Goal: Use online tool/utility: Utilize a website feature to perform a specific function

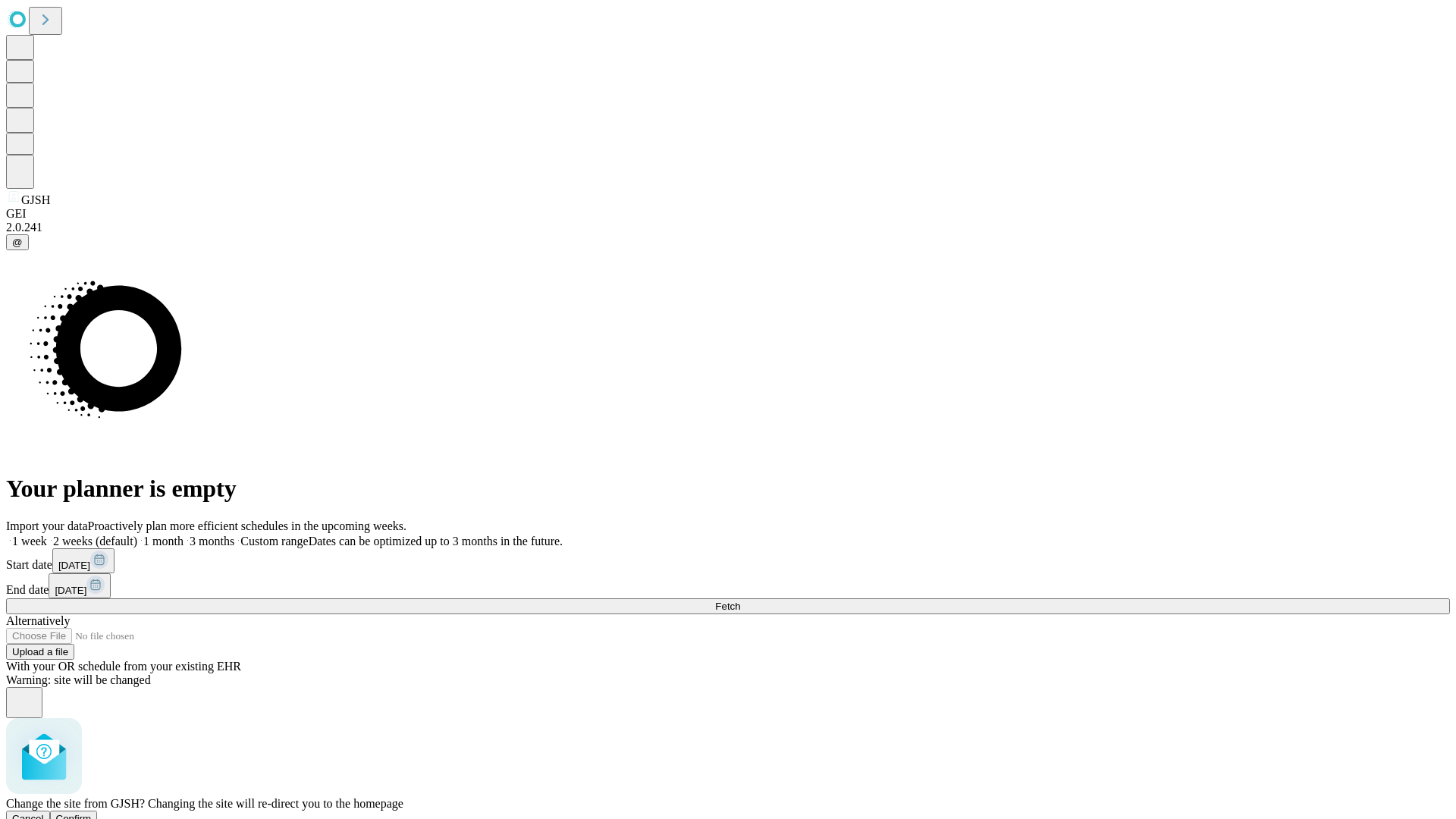
click at [92, 813] on span "Confirm" at bounding box center [74, 818] width 36 height 11
click at [47, 534] on label "1 week" at bounding box center [26, 540] width 41 height 13
click at [740, 601] on span "Fetch" at bounding box center [727, 606] width 25 height 11
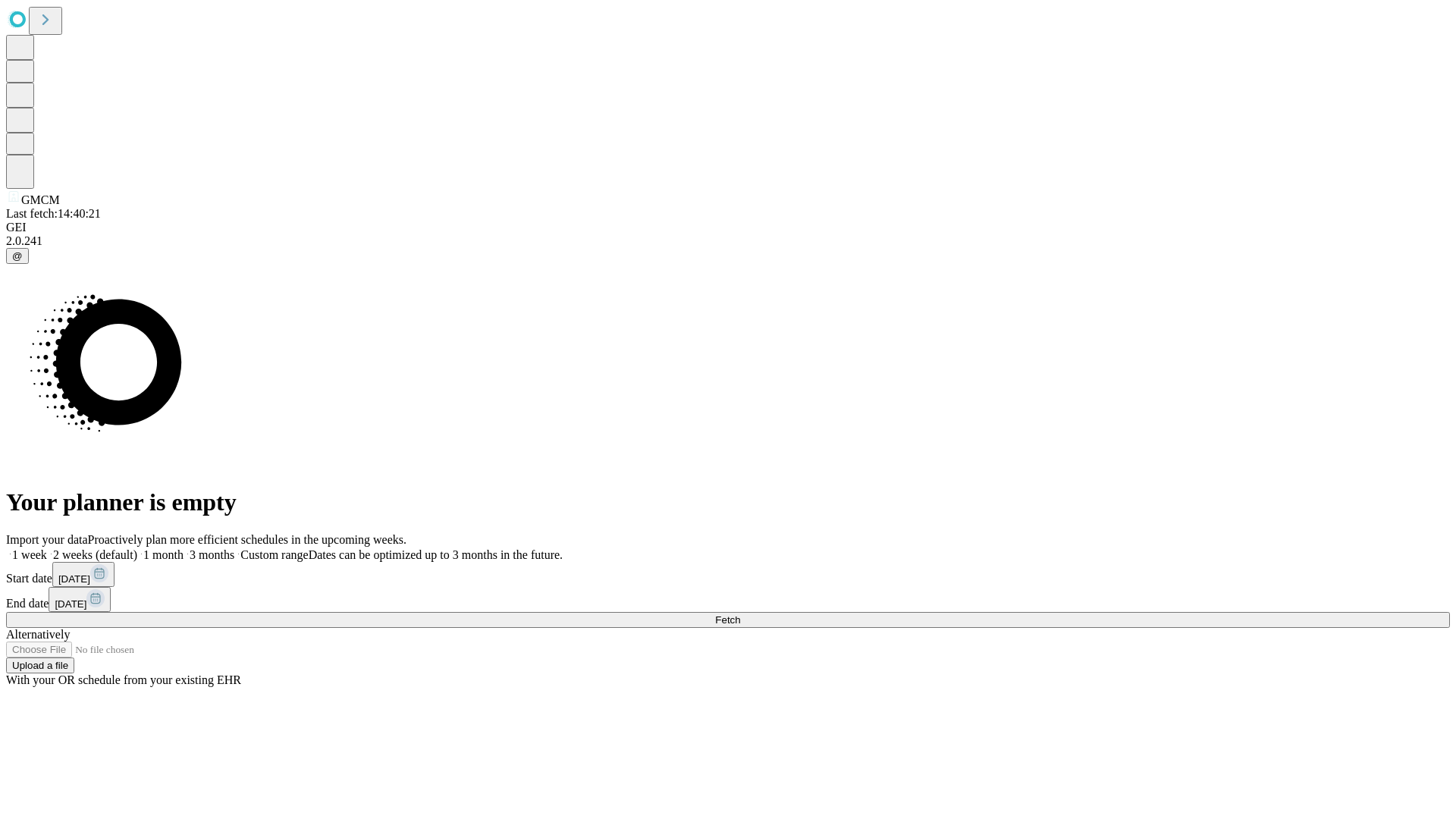
click at [47, 548] on label "1 week" at bounding box center [26, 554] width 41 height 13
click at [740, 614] on span "Fetch" at bounding box center [727, 619] width 25 height 11
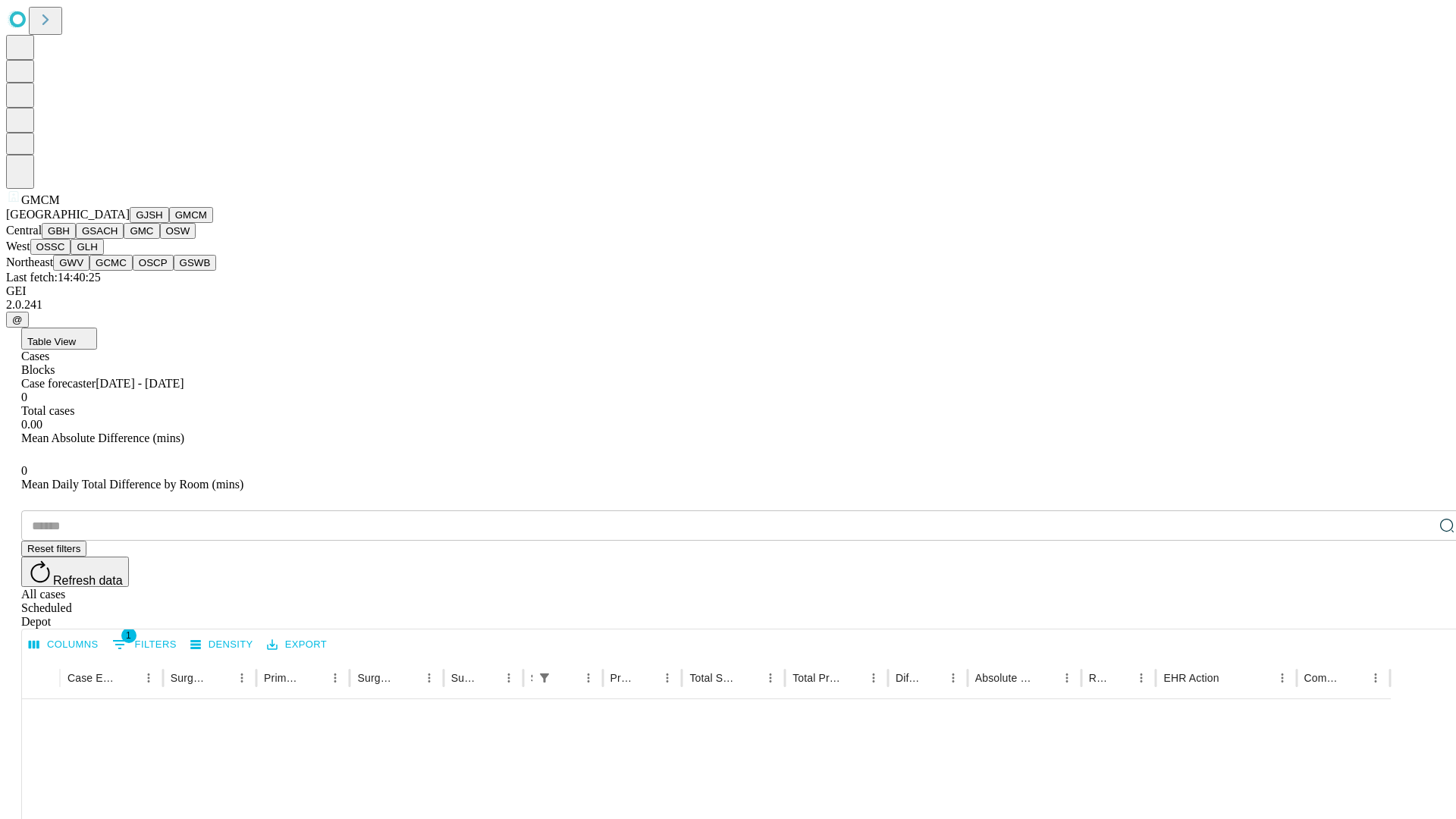
click at [76, 239] on button "GBH" at bounding box center [59, 230] width 34 height 16
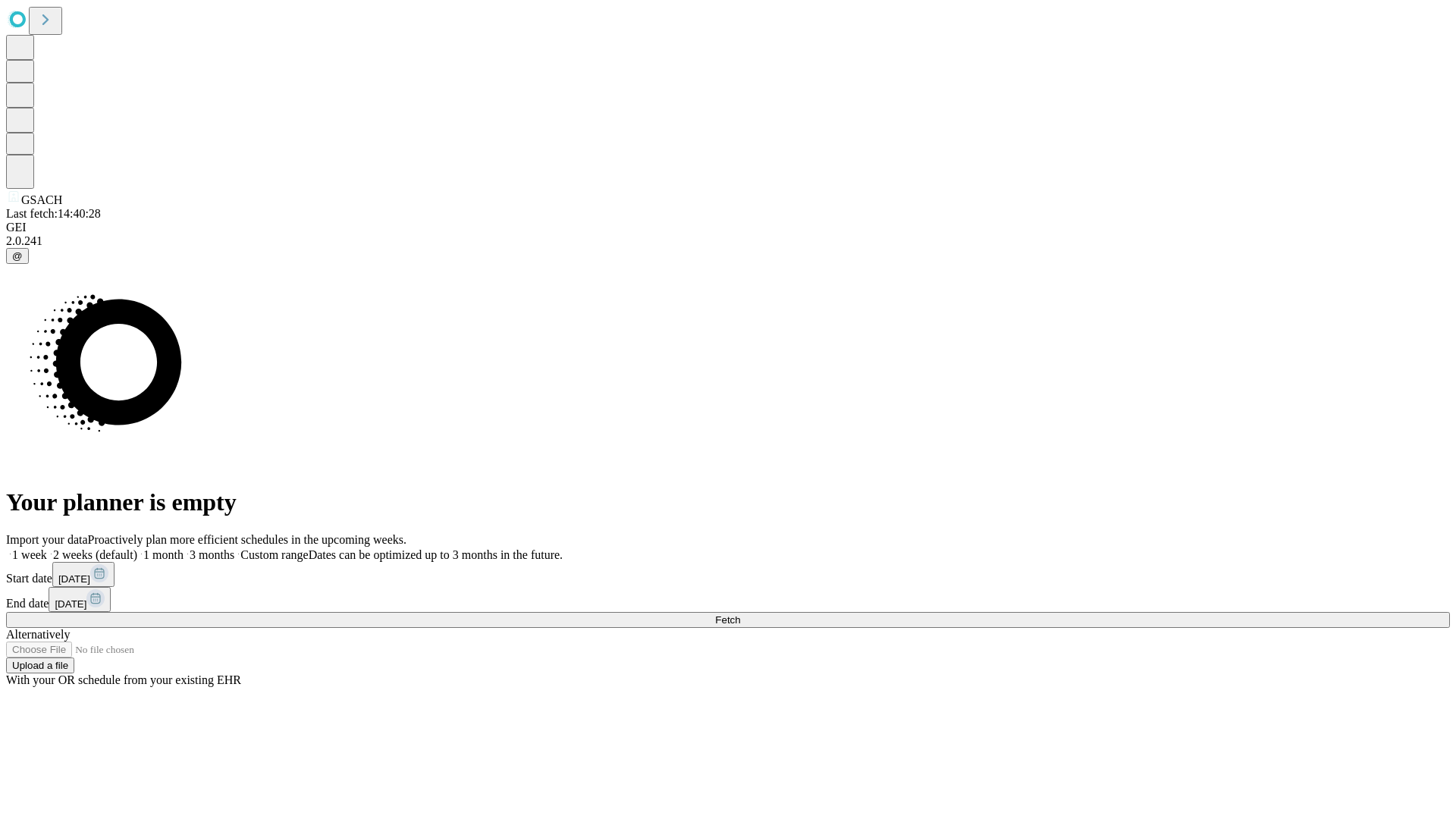
click at [740, 614] on span "Fetch" at bounding box center [727, 619] width 25 height 11
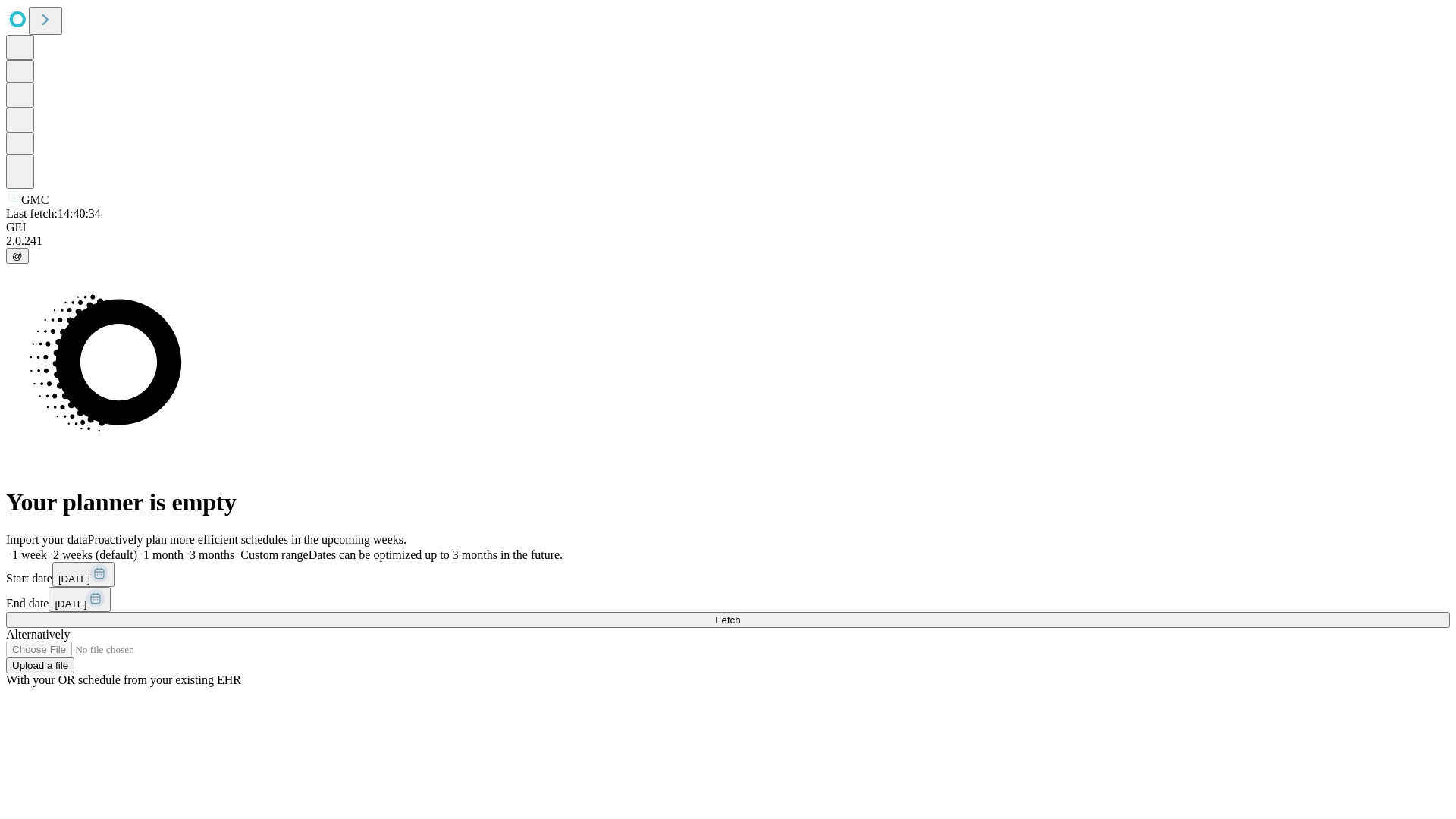
click at [47, 548] on label "1 week" at bounding box center [26, 554] width 41 height 13
click at [740, 614] on span "Fetch" at bounding box center [727, 619] width 25 height 11
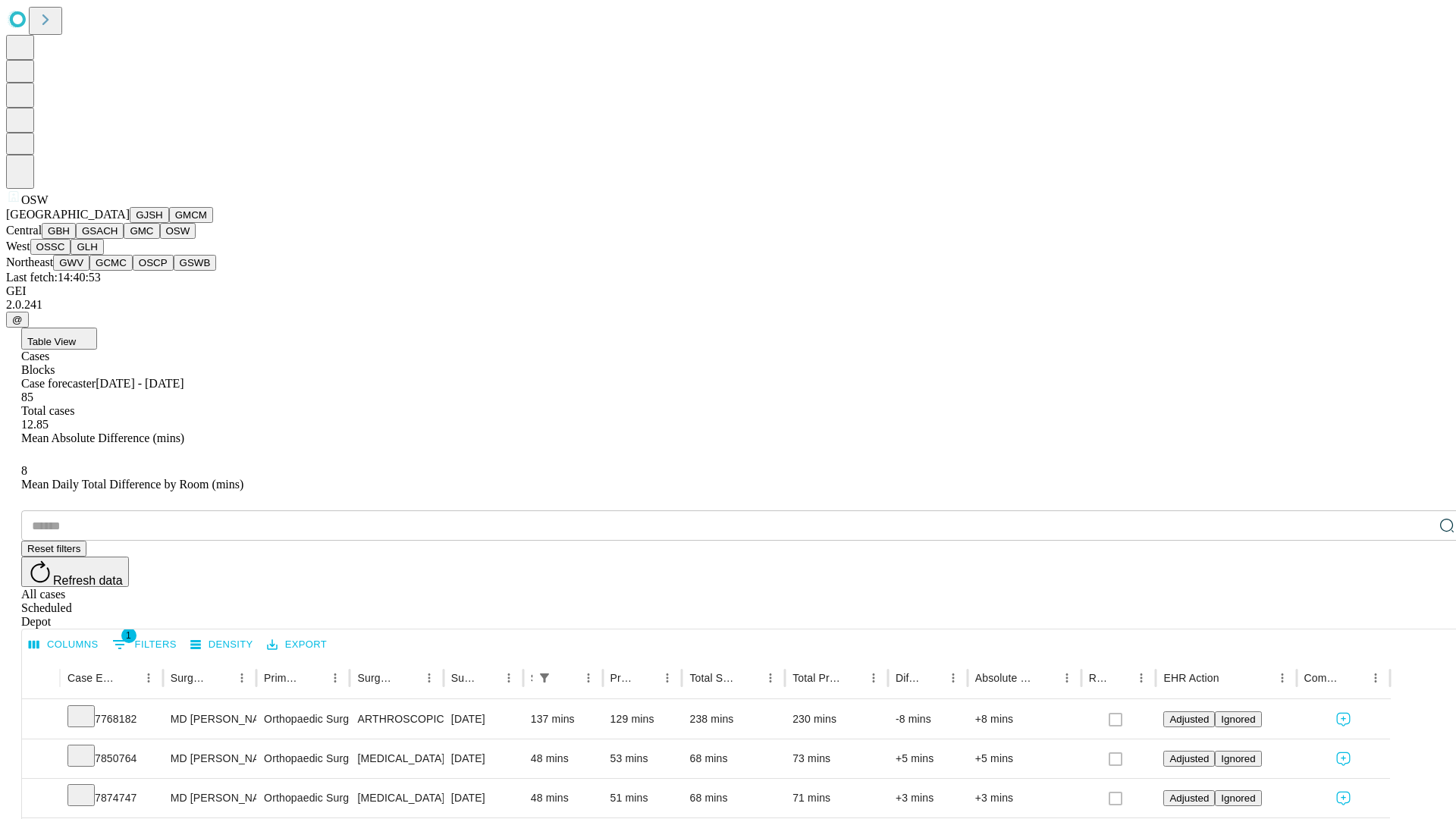
click at [71, 255] on button "OSSC" at bounding box center [51, 247] width 41 height 16
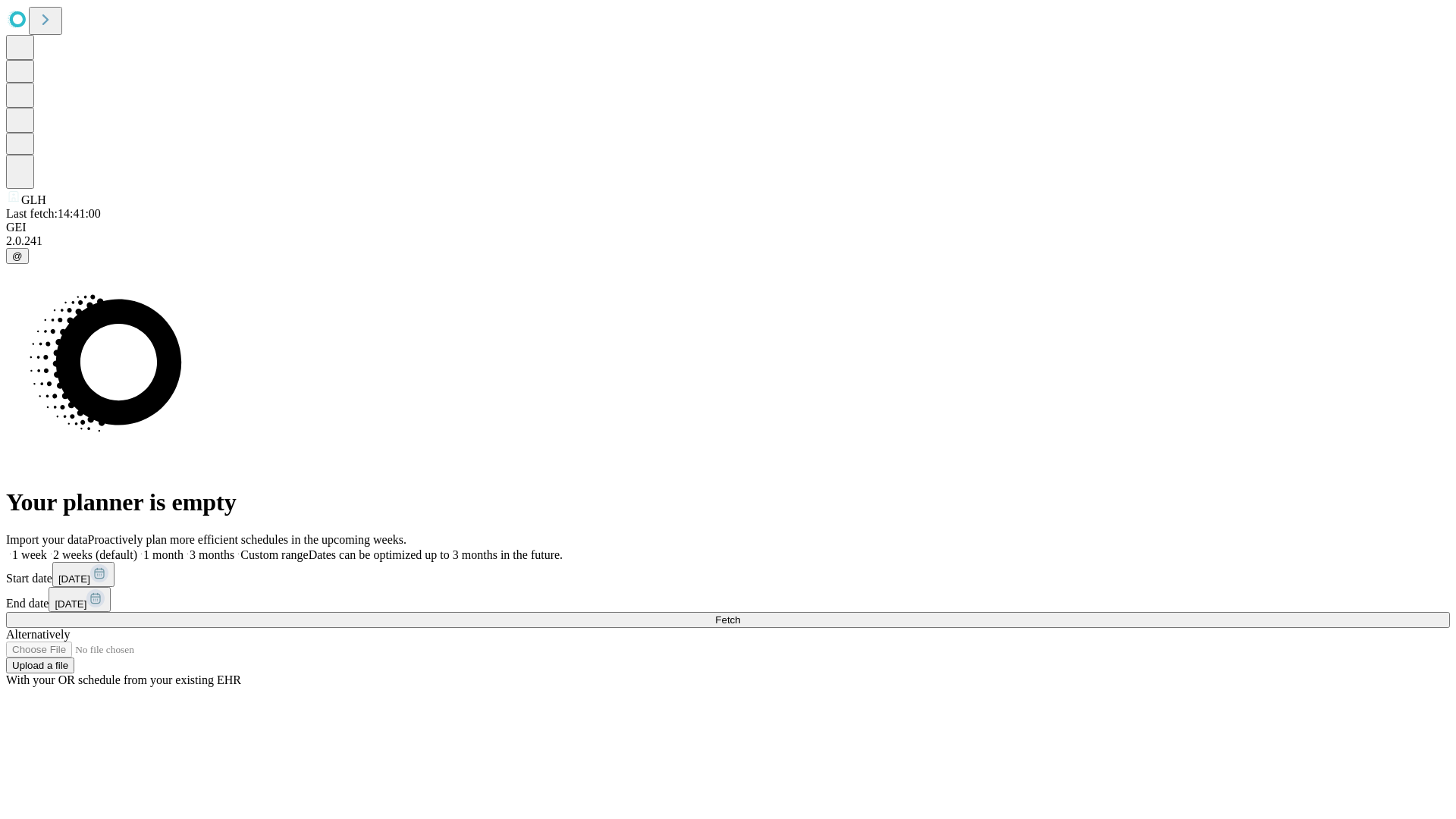
click at [47, 548] on label "1 week" at bounding box center [26, 554] width 41 height 13
click at [740, 614] on span "Fetch" at bounding box center [727, 619] width 25 height 11
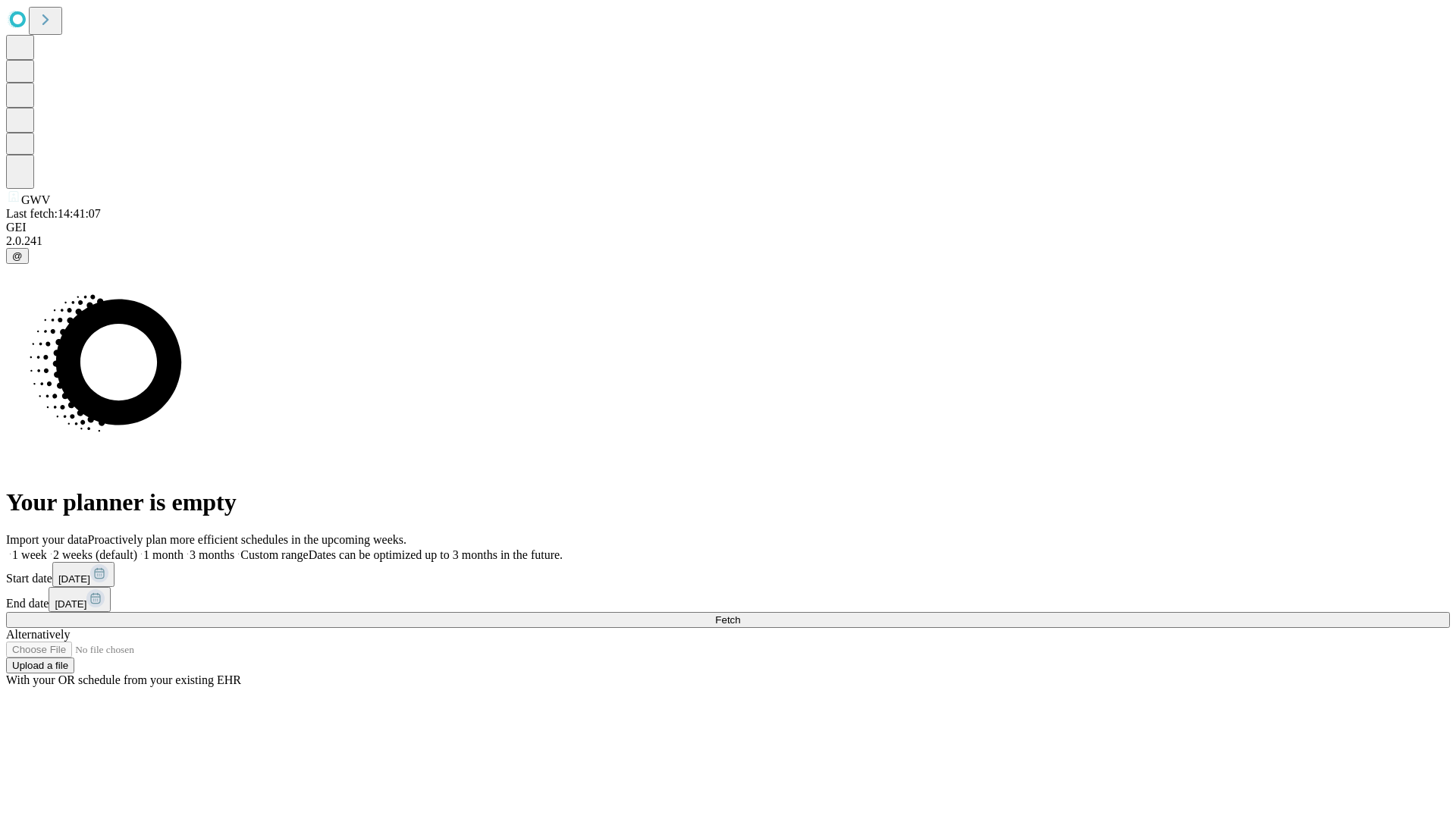
click at [47, 548] on label "1 week" at bounding box center [26, 554] width 41 height 13
click at [740, 614] on span "Fetch" at bounding box center [727, 619] width 25 height 11
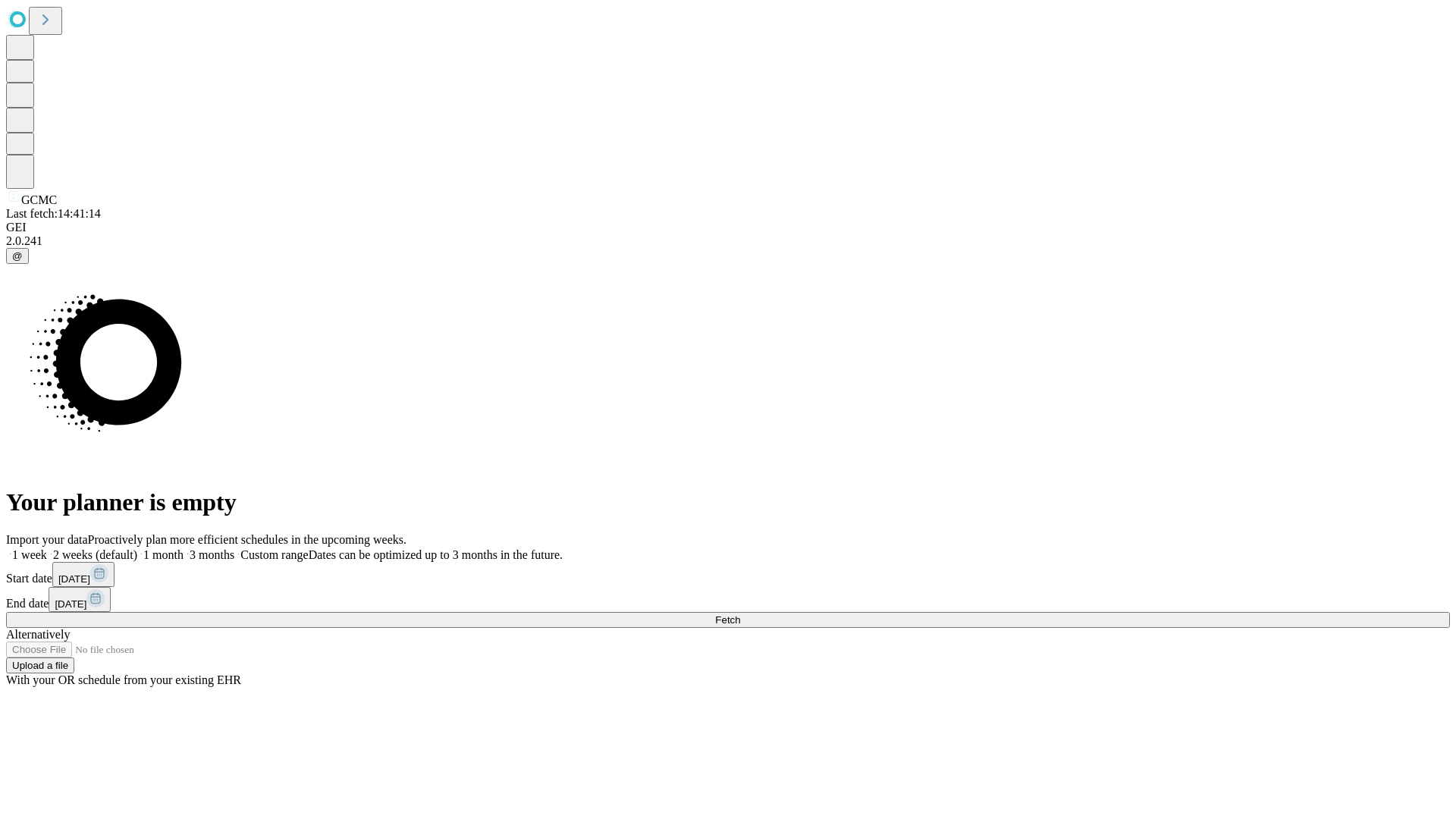
click at [740, 614] on span "Fetch" at bounding box center [727, 619] width 25 height 11
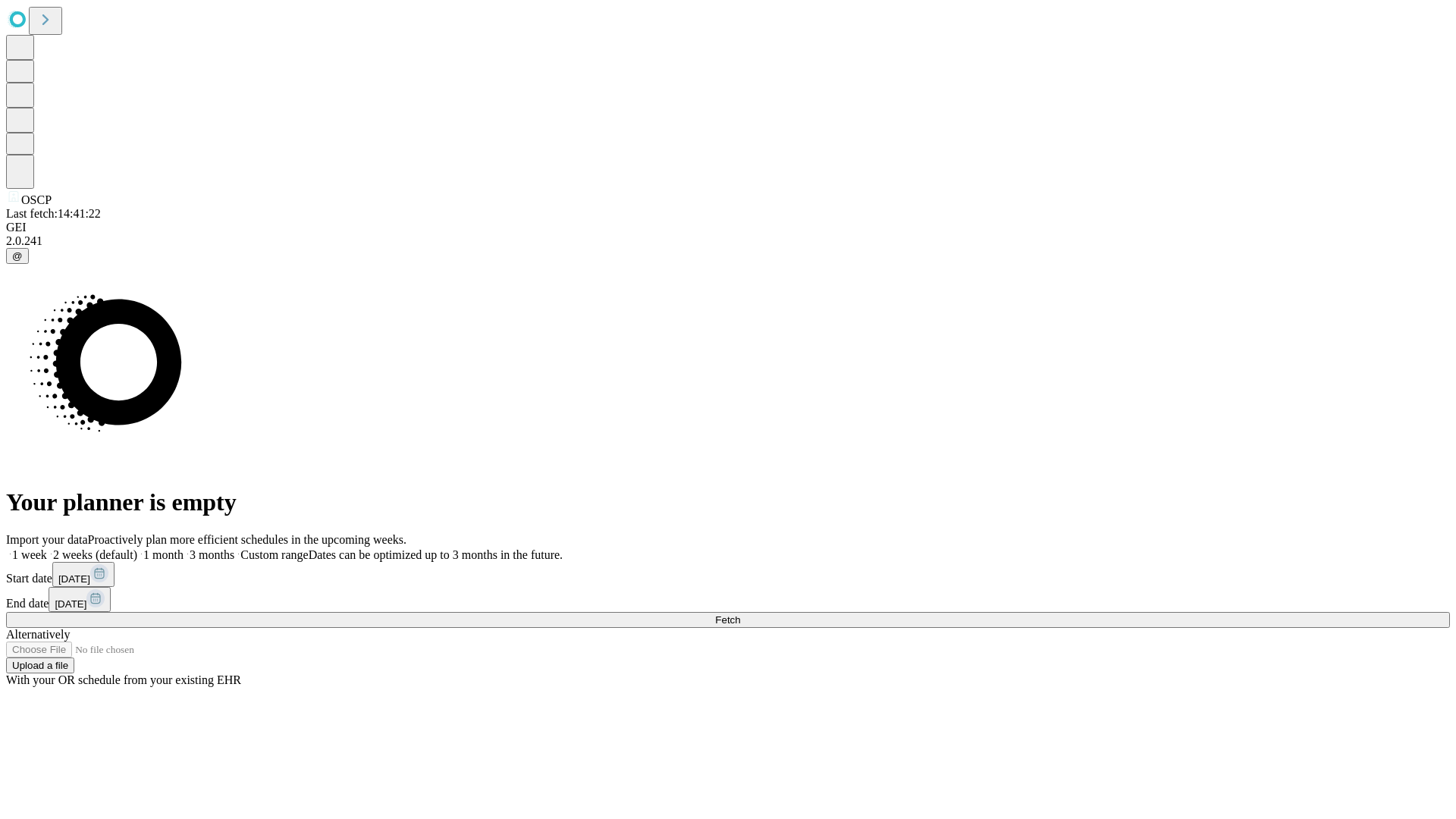
click at [47, 548] on label "1 week" at bounding box center [26, 554] width 41 height 13
click at [740, 614] on span "Fetch" at bounding box center [727, 619] width 25 height 11
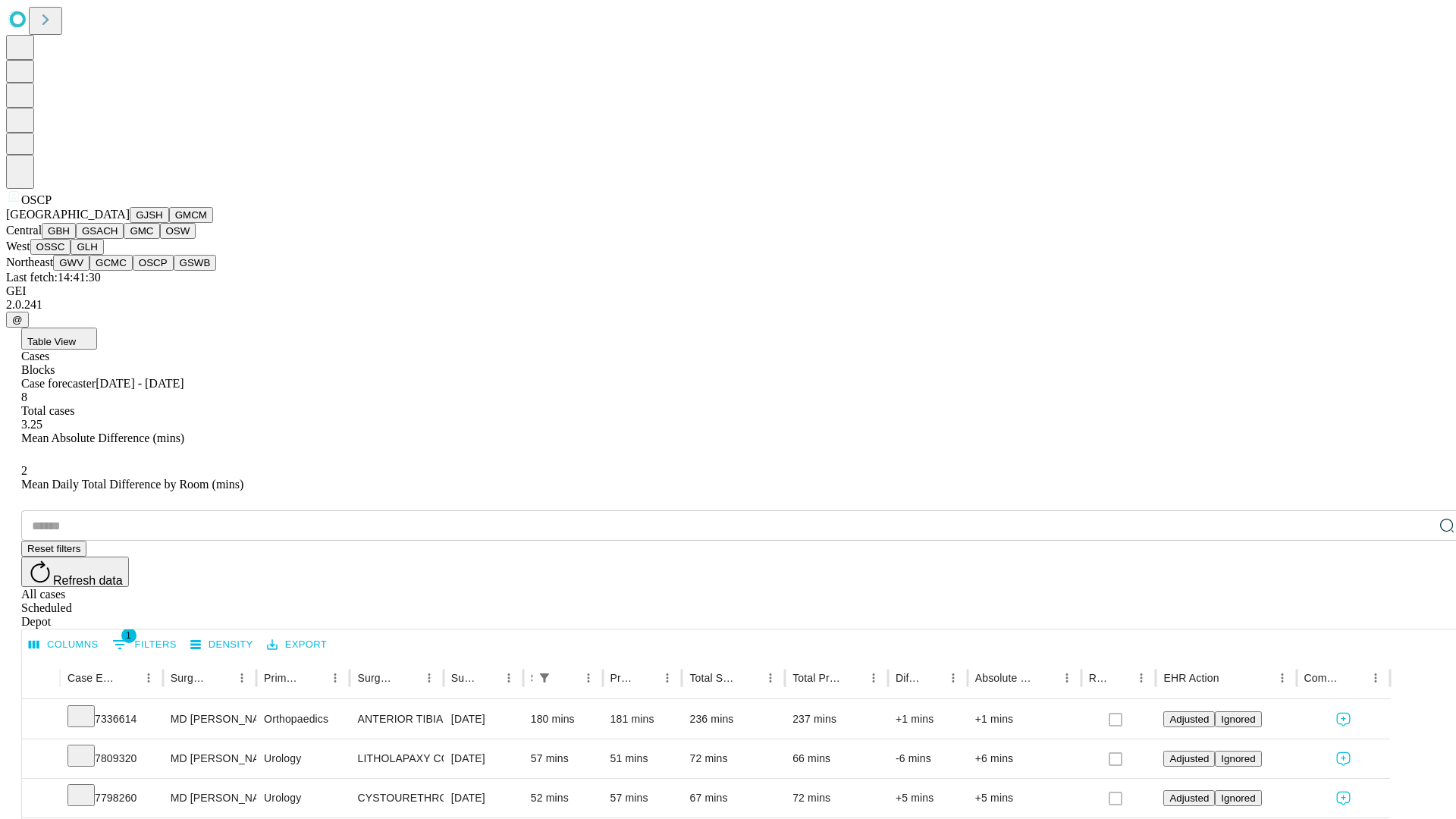
click at [173, 271] on button "GSWB" at bounding box center [194, 263] width 43 height 16
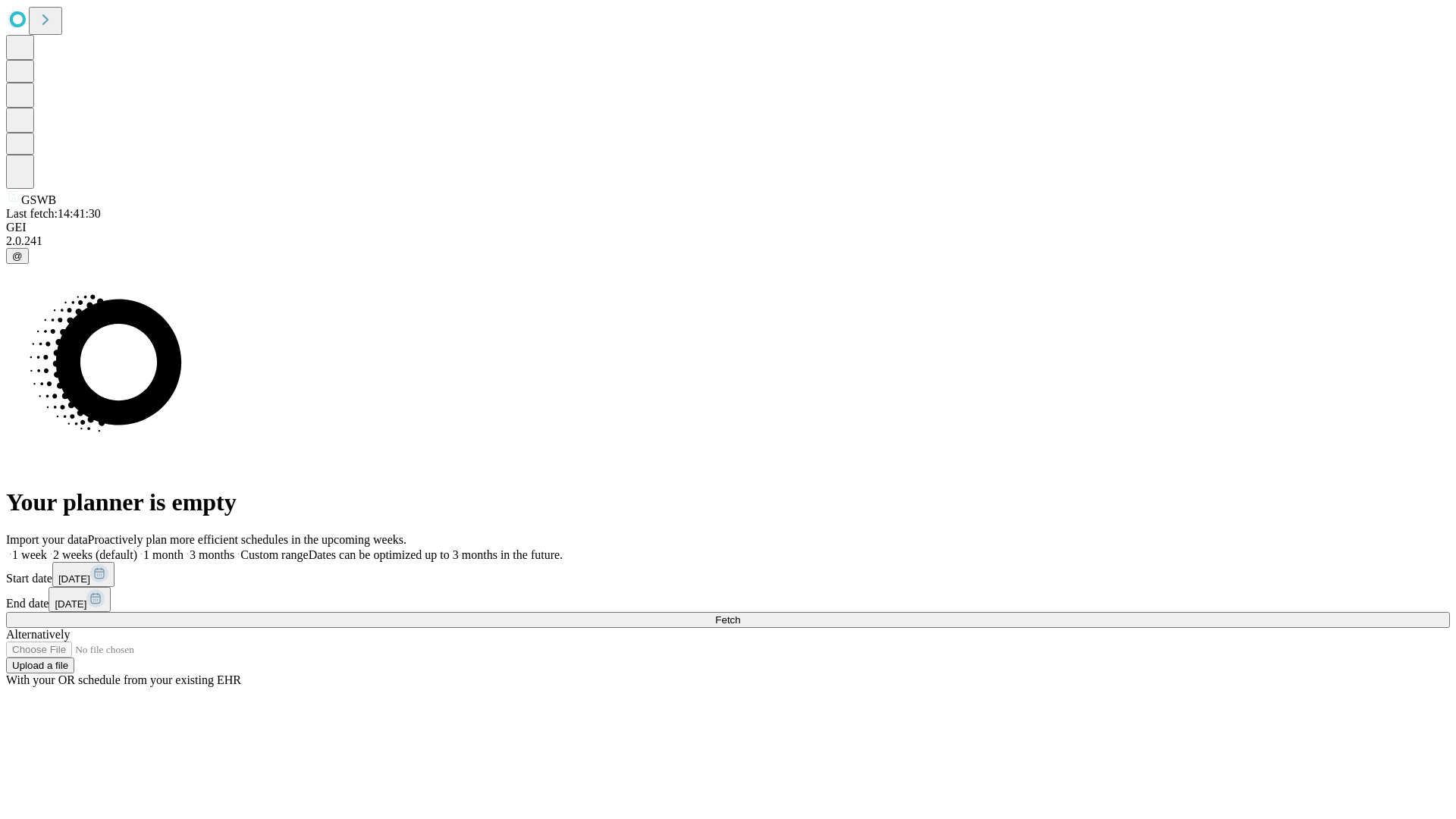
click at [47, 548] on label "1 week" at bounding box center [26, 554] width 41 height 13
click at [740, 614] on span "Fetch" at bounding box center [727, 619] width 25 height 11
